Goal: Information Seeking & Learning: Learn about a topic

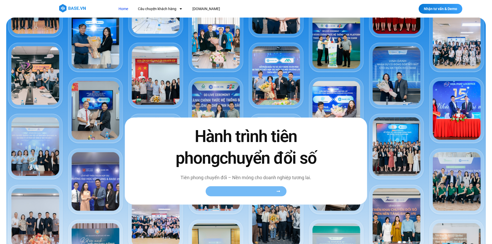
click at [273, 194] on link "Xem toàn bộ câu chuyện khách hàng" at bounding box center [246, 191] width 81 height 10
click at [265, 193] on span "Xem toàn bộ câu chuyện khách hàng" at bounding box center [243, 191] width 63 height 4
click at [278, 189] on icon at bounding box center [278, 191] width 4 height 4
click at [279, 191] on icon at bounding box center [278, 191] width 4 height 4
click at [279, 192] on icon at bounding box center [278, 191] width 4 height 4
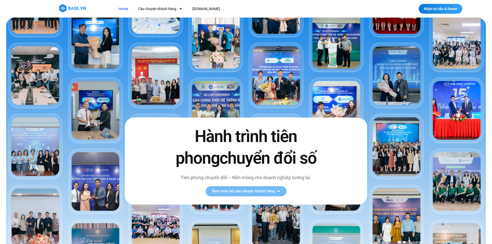
click at [220, 160] on span "chuyển đổi số" at bounding box center [268, 158] width 97 height 19
click at [203, 184] on div "Hành trình tiên phong chuyển đổi số Tiên phong chuyển đổi – Nền móng cho doanh …" at bounding box center [246, 161] width 242 height 87
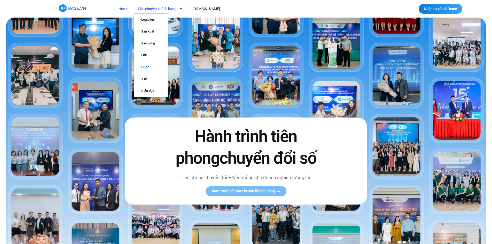
click at [148, 64] on link "Dược" at bounding box center [151, 67] width 34 height 12
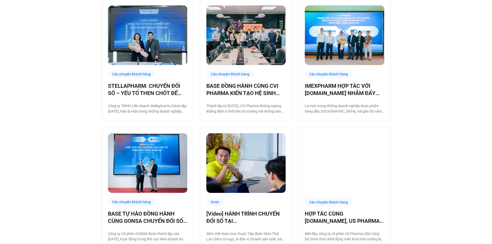
scroll to position [103, 0]
